Goal: Find specific page/section: Find specific page/section

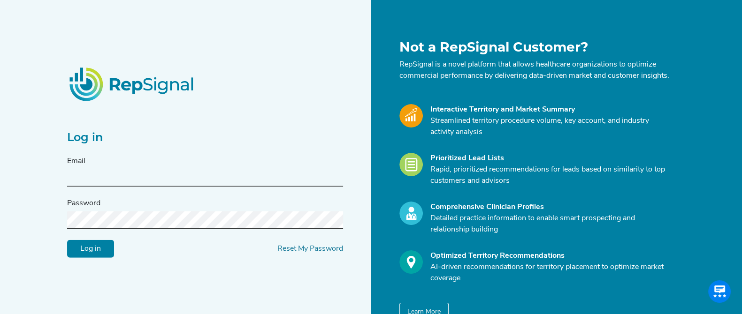
click at [159, 185] on input "text" at bounding box center [205, 177] width 276 height 17
type input "[PERSON_NAME][EMAIL_ADDRESS][PERSON_NAME][DOMAIN_NAME]"
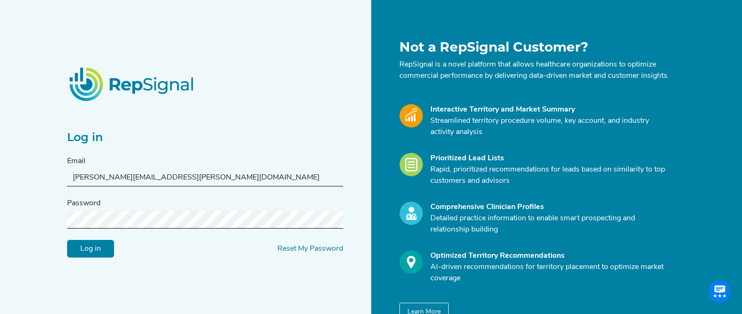
click at [89, 256] on input "Log in" at bounding box center [90, 249] width 47 height 18
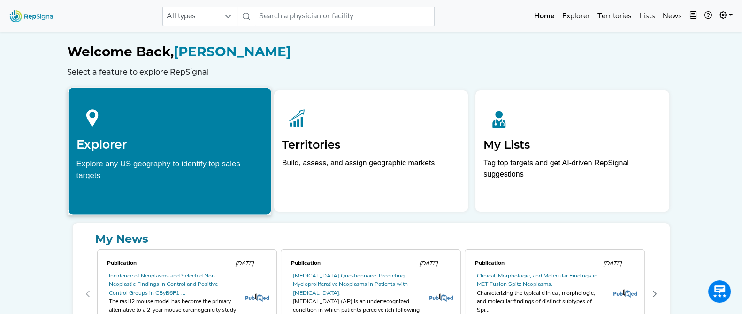
click at [197, 174] on div "Explore any US geography to identify top sales targets" at bounding box center [169, 169] width 187 height 23
click at [185, 172] on div "Explore any US geography to identify top sales targets" at bounding box center [169, 169] width 187 height 23
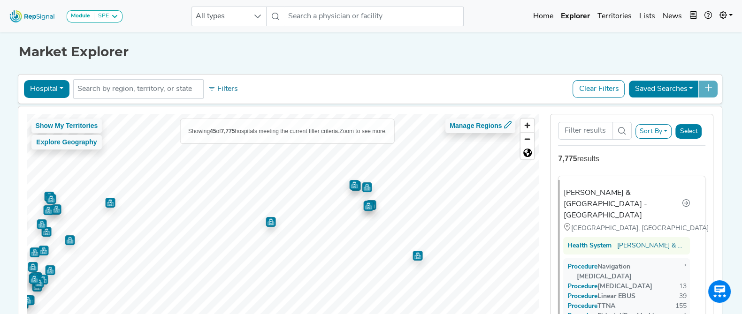
click at [318, 314] on html "Module SPE [MEDICAL_DATA] Disposable Bronchoscope SBRT SPE TTNA [MEDICAL_DATA] …" at bounding box center [371, 199] width 742 height 399
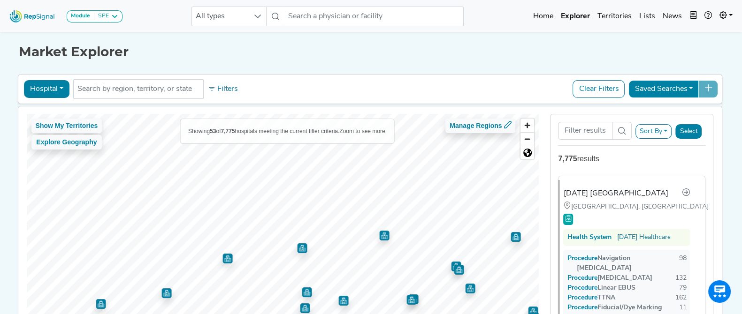
click at [345, 314] on html "Module SPE [MEDICAL_DATA] Disposable Bronchoscope SBRT SPE TTNA [MEDICAL_DATA] …" at bounding box center [371, 199] width 742 height 399
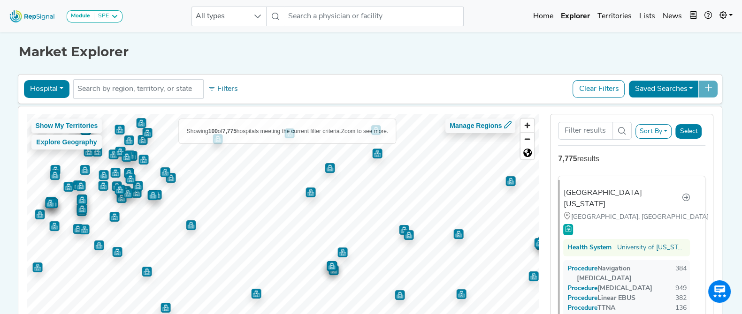
click at [305, 193] on img "Map marker" at bounding box center [310, 193] width 10 height 10
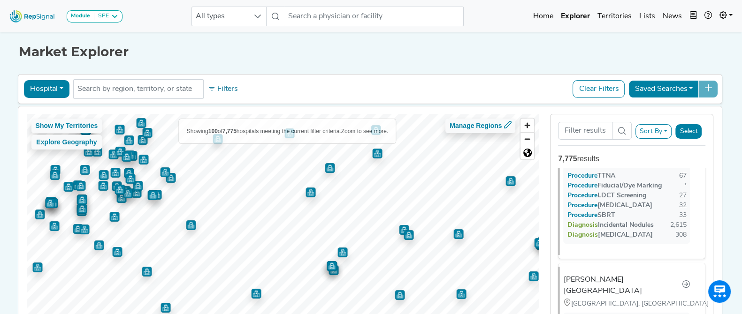
scroll to position [6151, 0]
